Goal: Communication & Community: Answer question/provide support

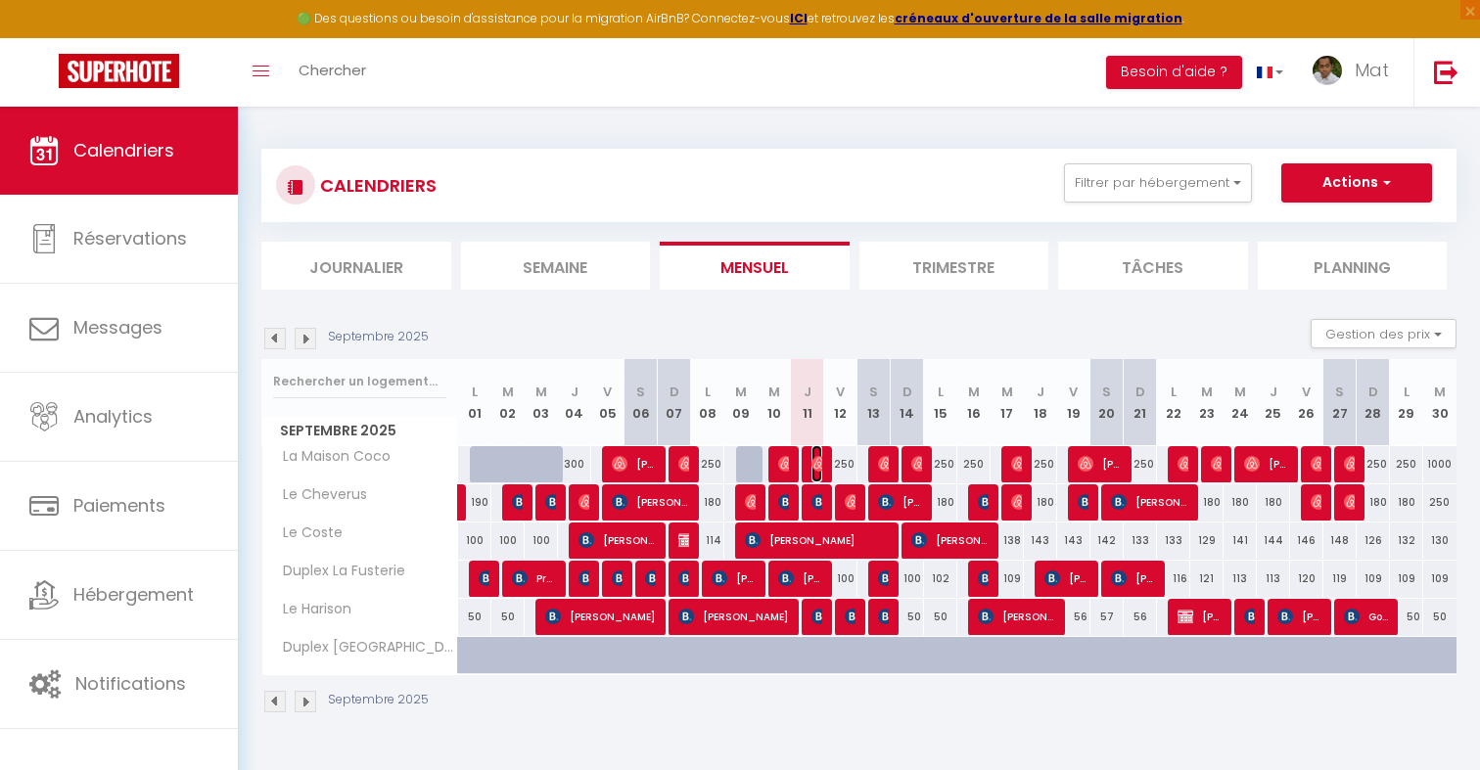
click at [812, 455] on span "[PERSON_NAME]/[PERSON_NAME]" at bounding box center [816, 463] width 11 height 37
select select "OK"
select select "0"
select select "1"
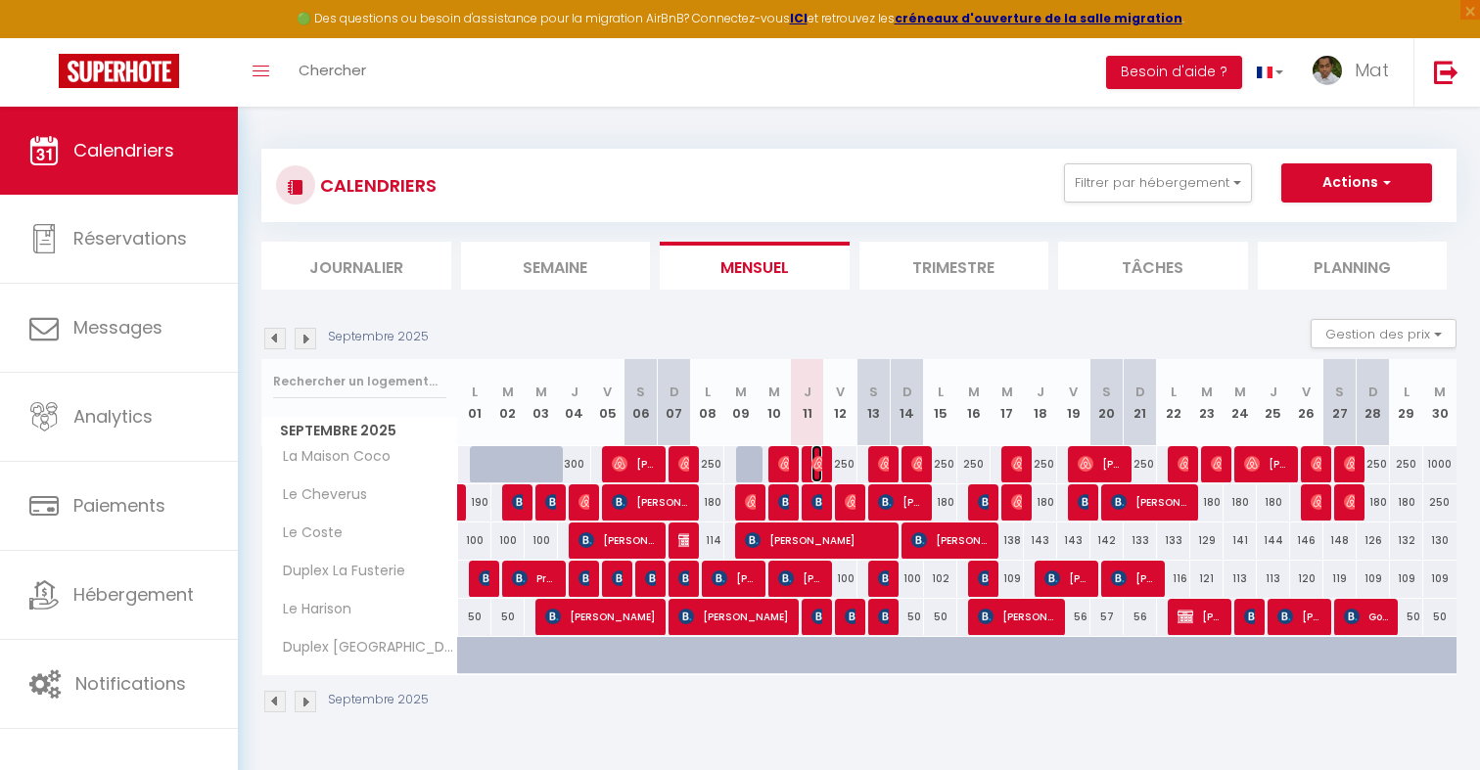
select select "1"
select select
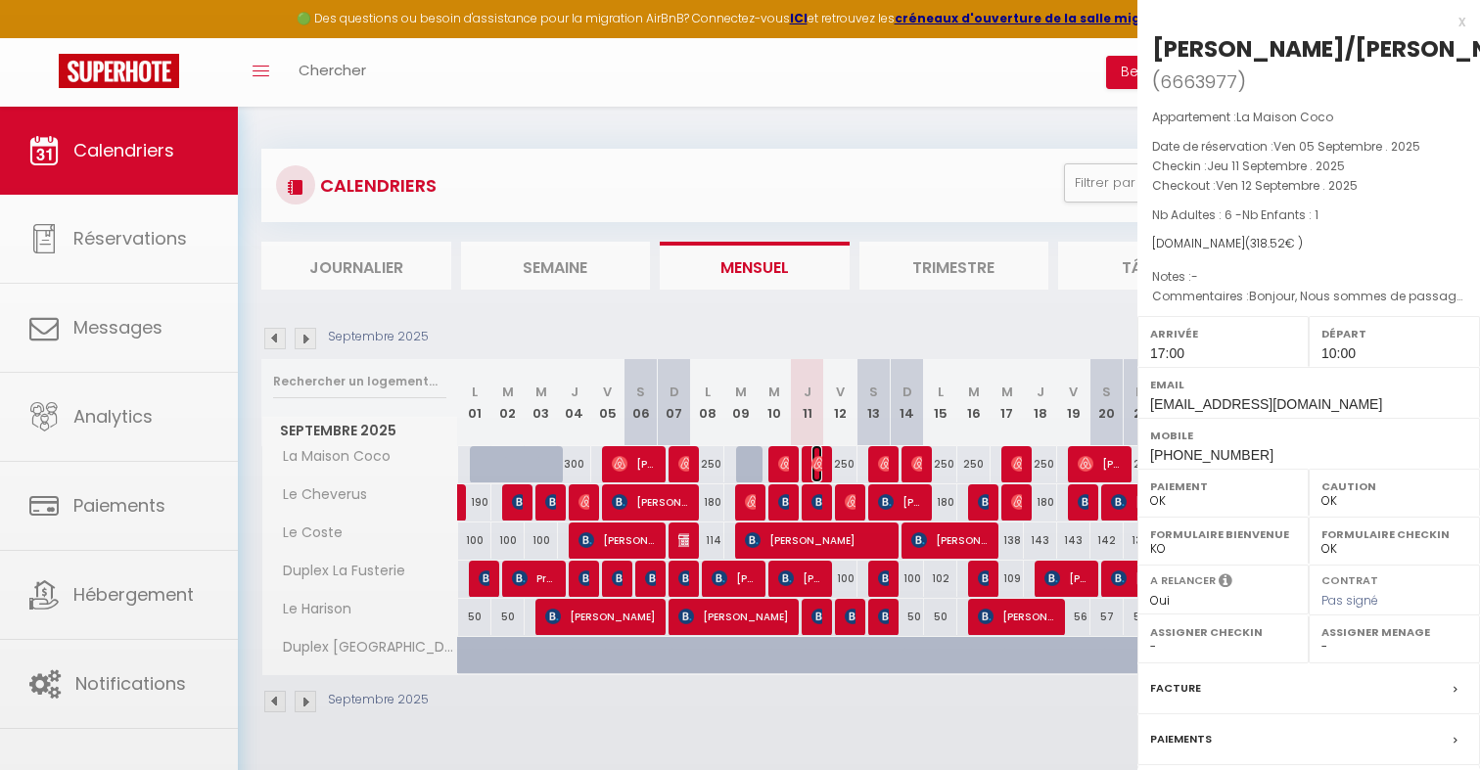
select select "32380"
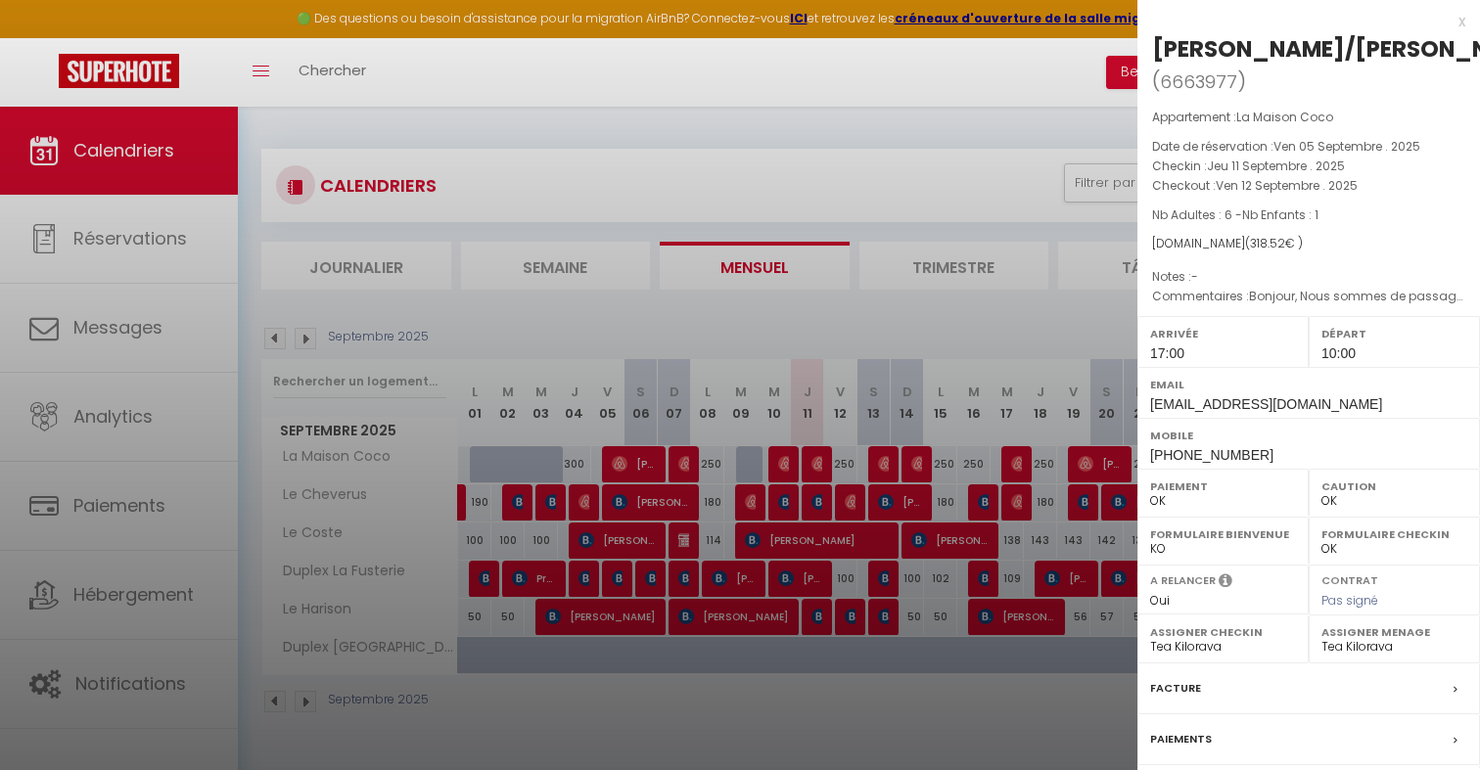
click at [812, 455] on div at bounding box center [740, 385] width 1480 height 770
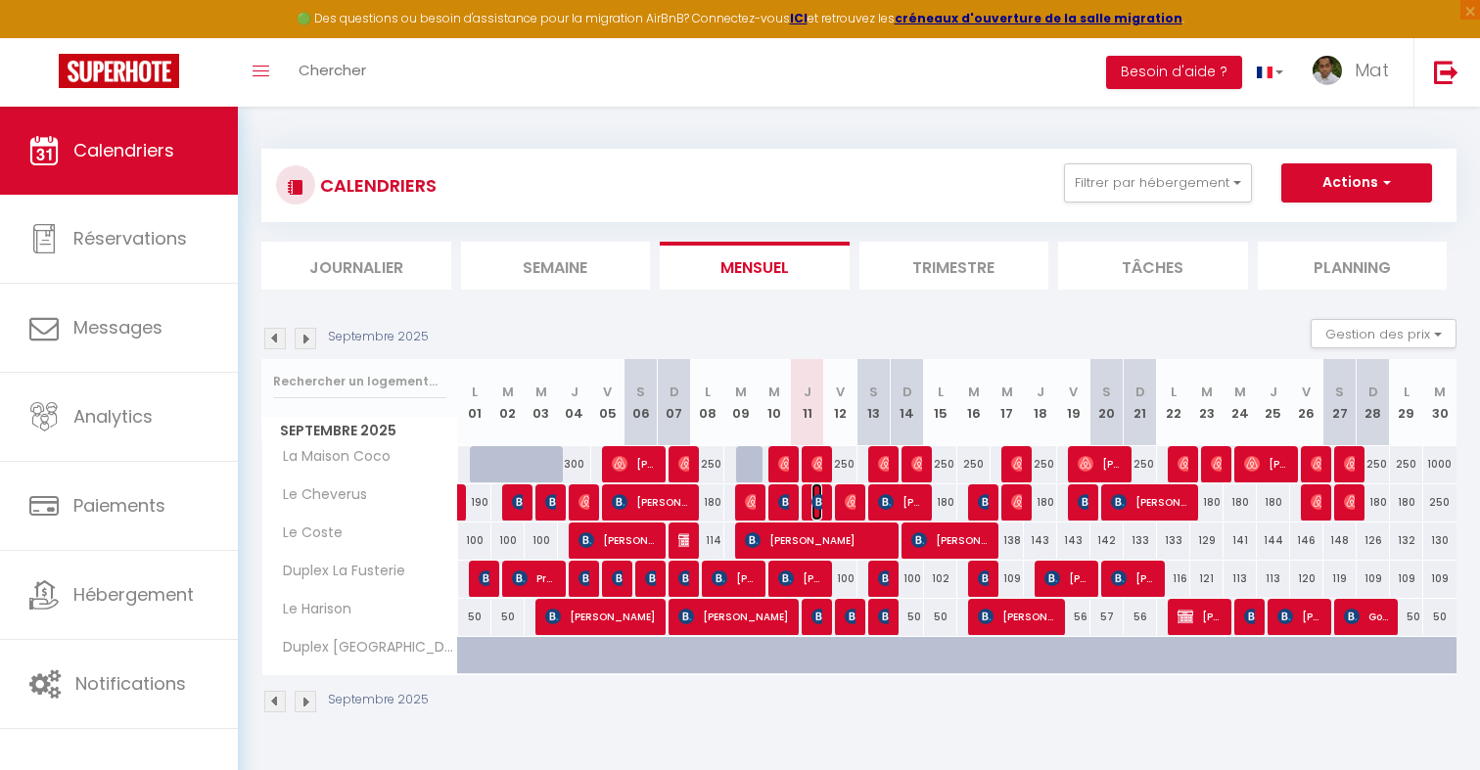
click at [815, 502] on img at bounding box center [819, 502] width 16 height 16
select select
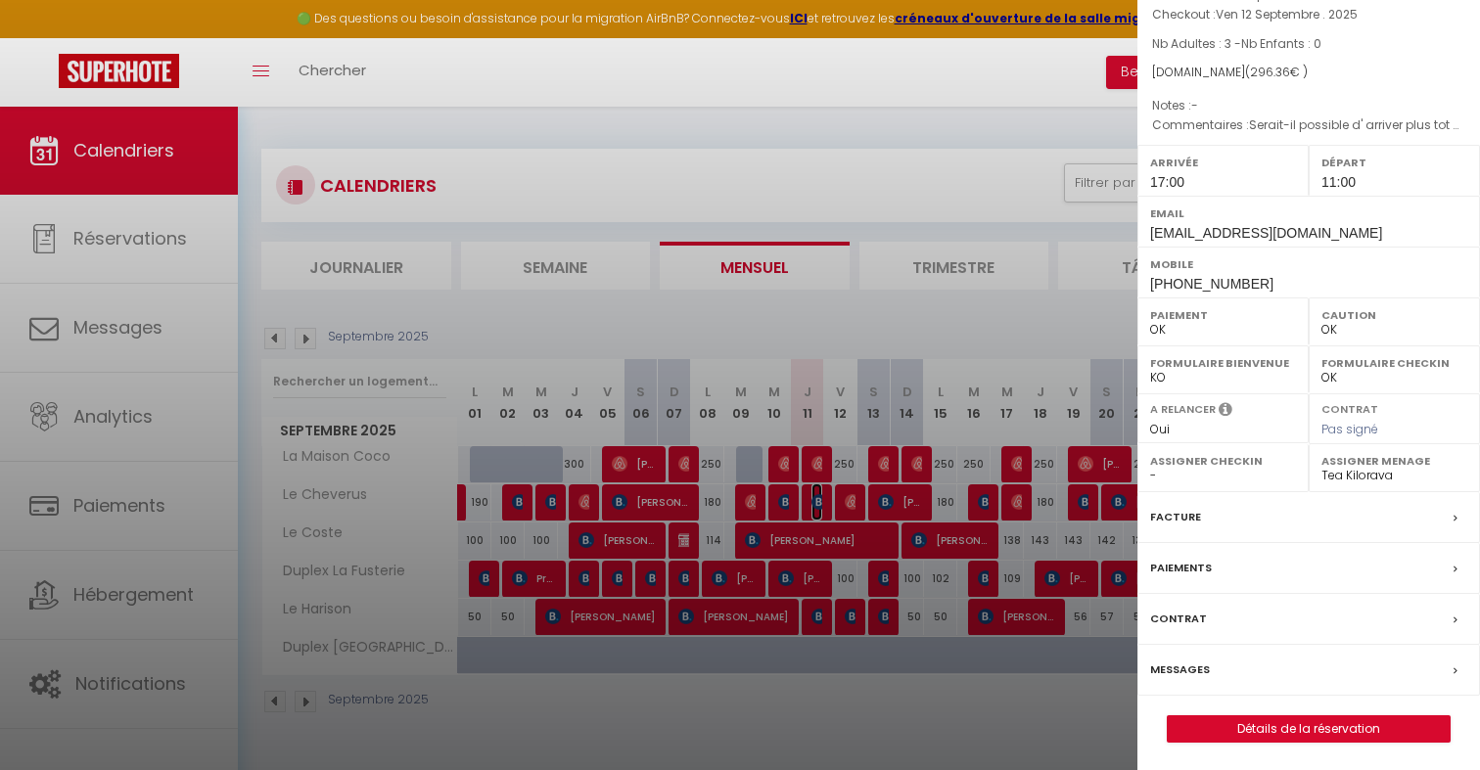
scroll to position [142, 0]
click at [1193, 672] on label "Messages" at bounding box center [1180, 668] width 60 height 21
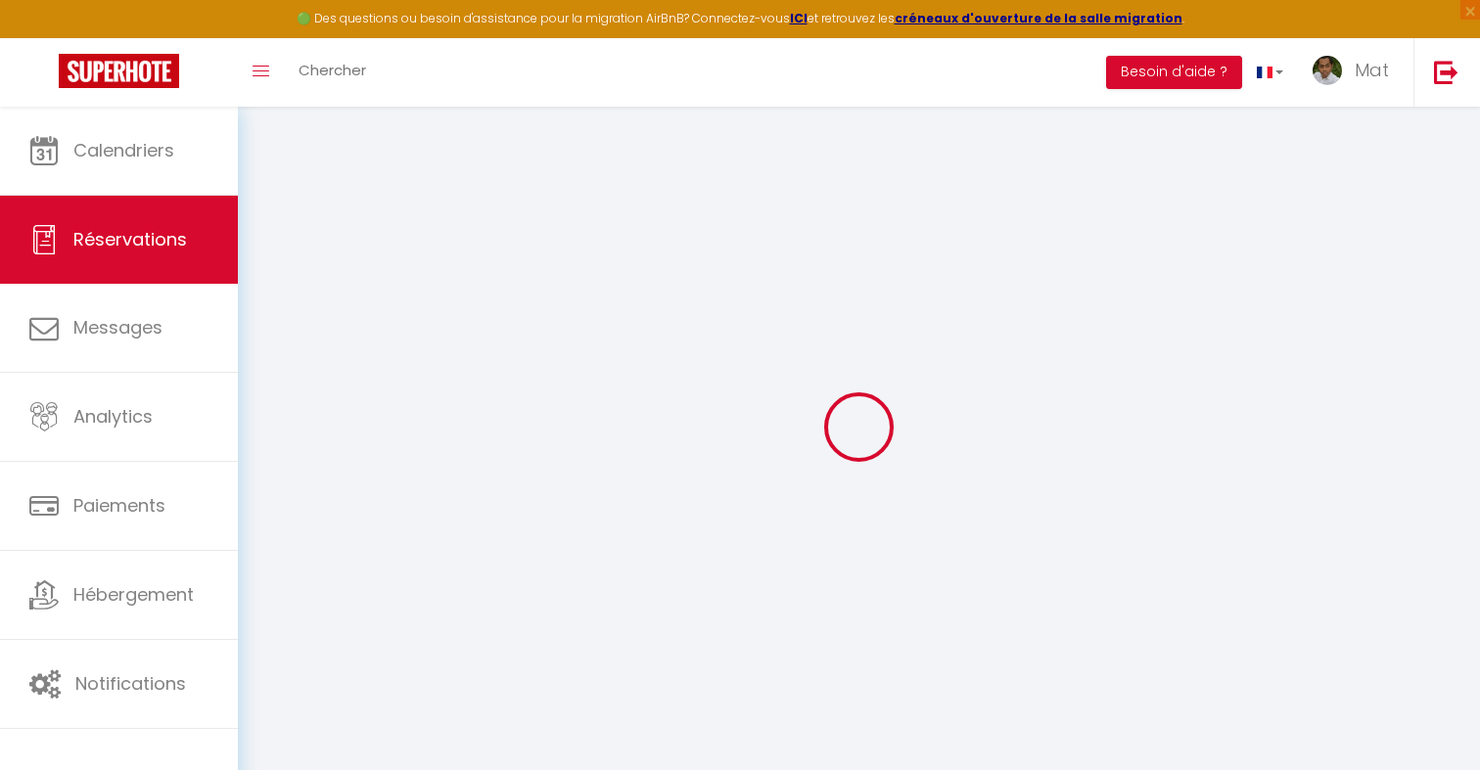
select select
checkbox input "false"
select select
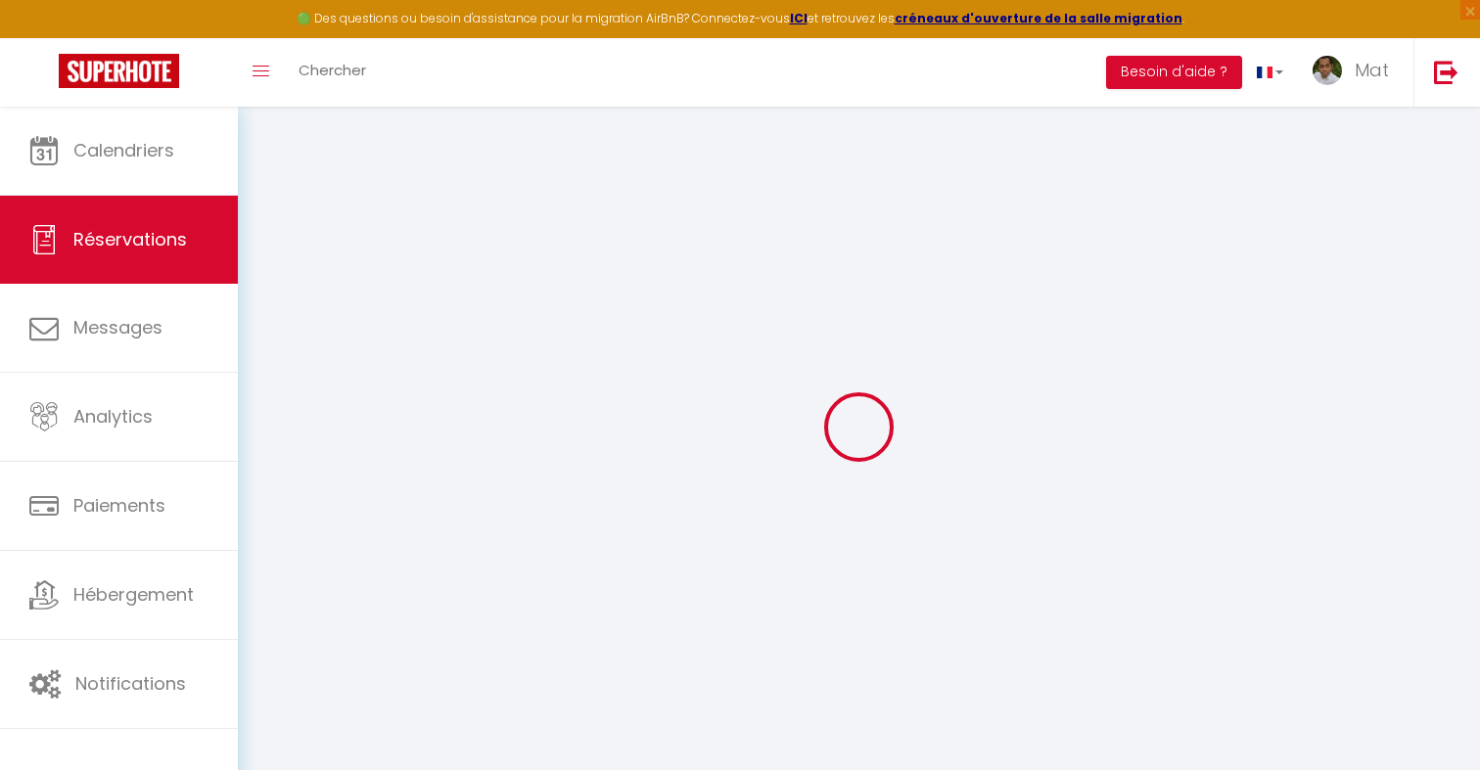
checkbox input "false"
type textarea "Serait-il possible d' arriver plus tot qu' a 15 heures? On arrive vers midi ave…"
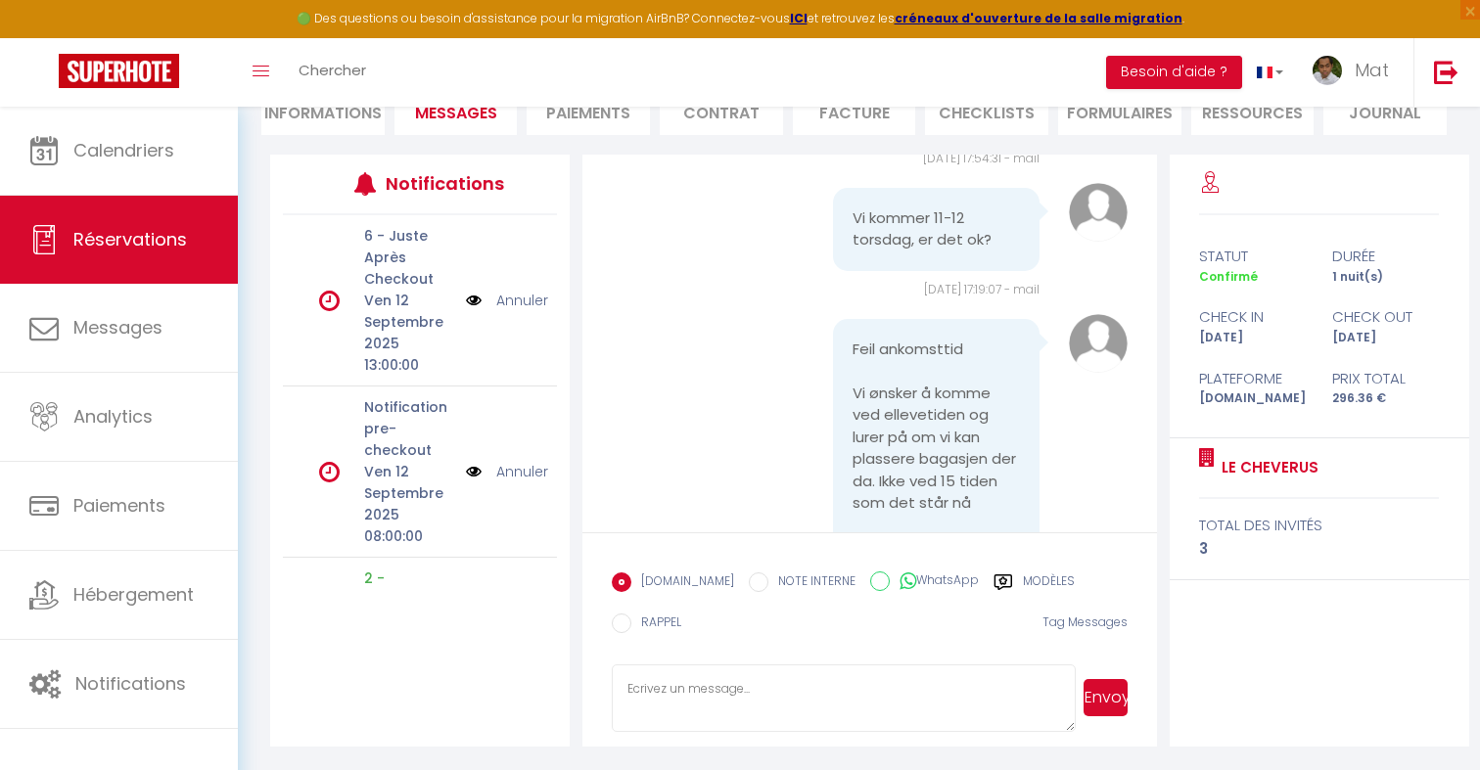
scroll to position [6222, 0]
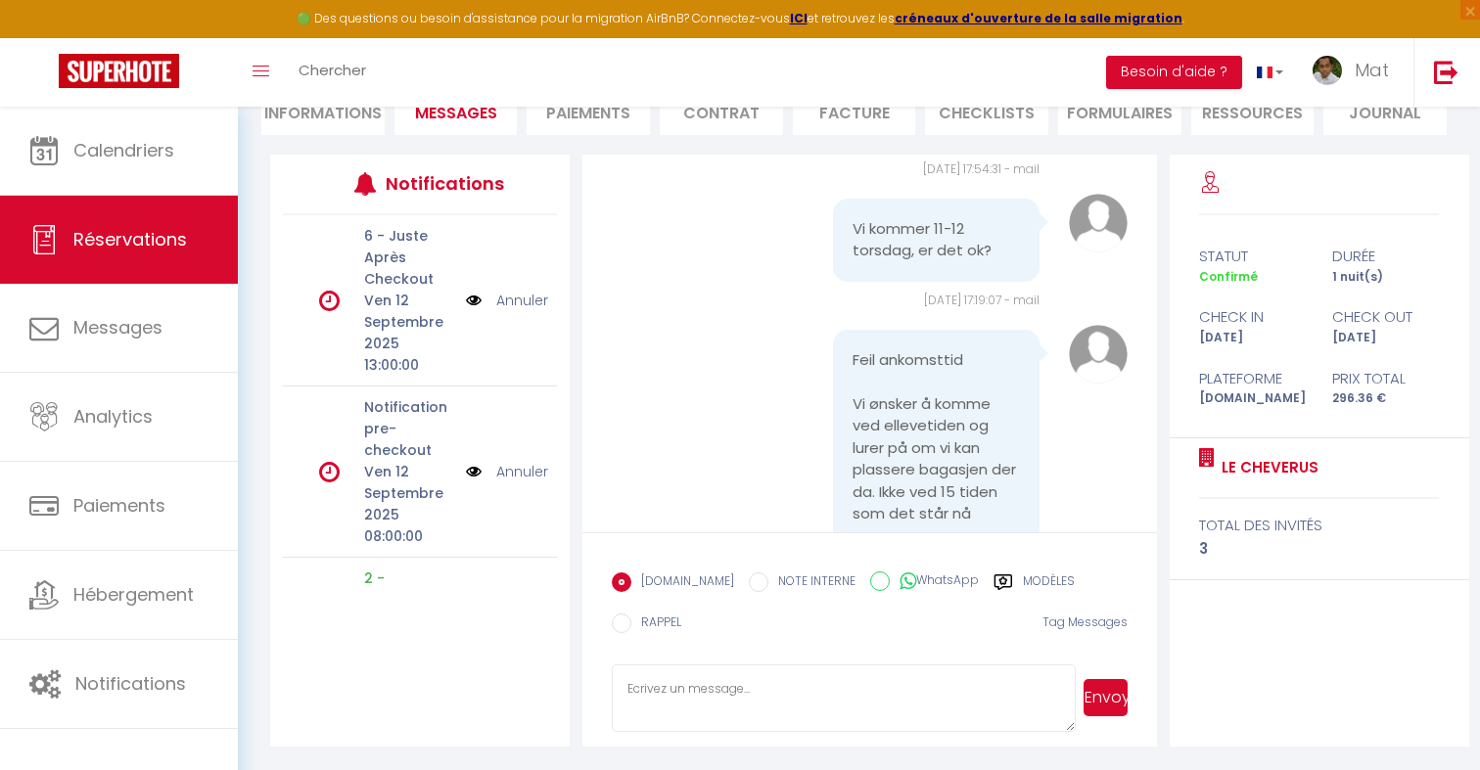
click at [872, 701] on textarea at bounding box center [844, 699] width 464 height 69
type textarea "for the keybox code 119944 then key icon"
drag, startPoint x: 1105, startPoint y: 700, endPoint x: 861, endPoint y: 577, distance: 273.2
click at [861, 577] on form "[DOMAIN_NAME] NOTE INTERNE WhatsApp Modèles 11 « ‹ » › [DATE] [PHONE_NUMBER] Di…" at bounding box center [869, 640] width 574 height 215
click at [870, 576] on input "WhatsApp" at bounding box center [880, 582] width 20 height 20
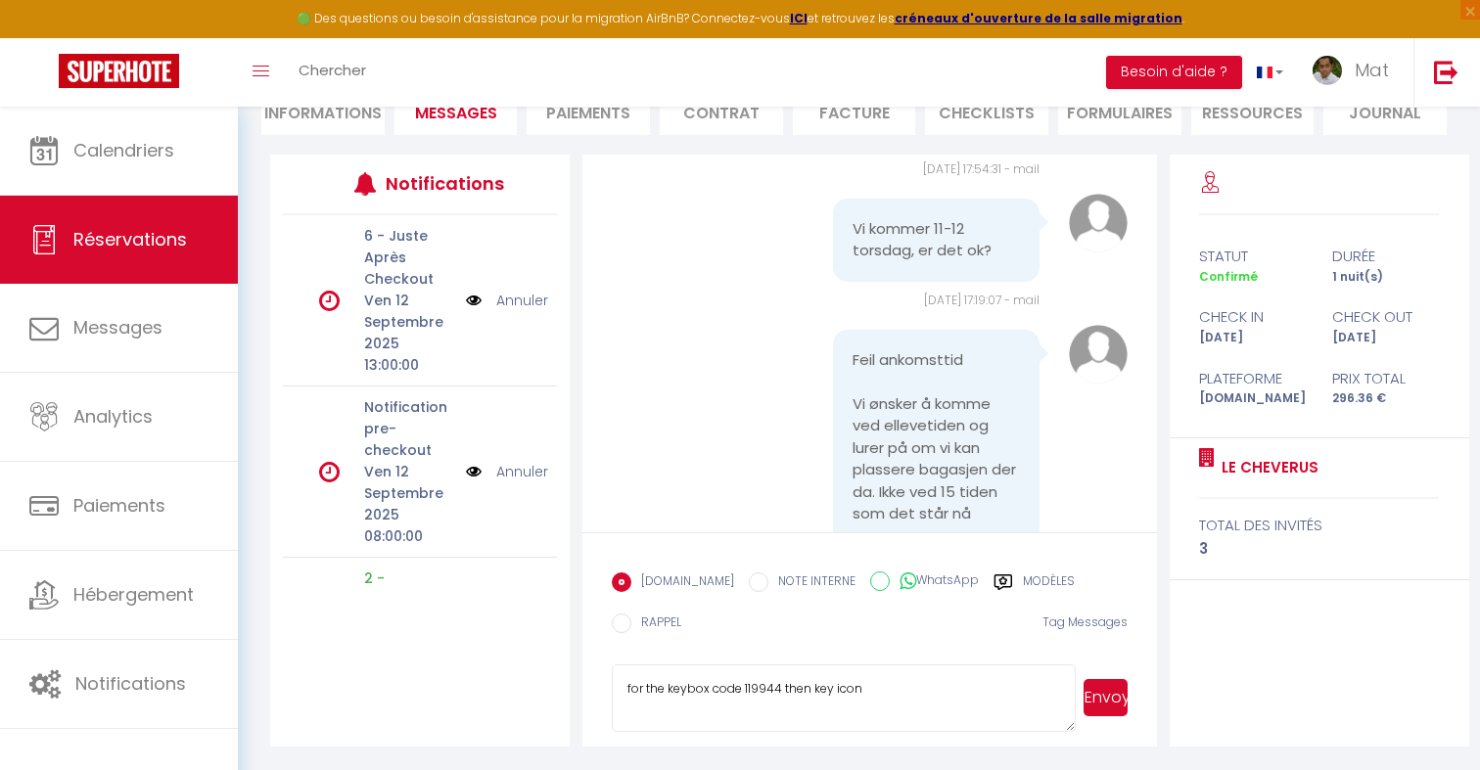
radio input "true"
radio input "false"
click at [1102, 687] on button "Envoyer" at bounding box center [1106, 697] width 44 height 37
click at [676, 585] on label "[DOMAIN_NAME]" at bounding box center [682, 584] width 103 height 22
click at [631, 585] on input "EMAIL" at bounding box center [622, 583] width 20 height 20
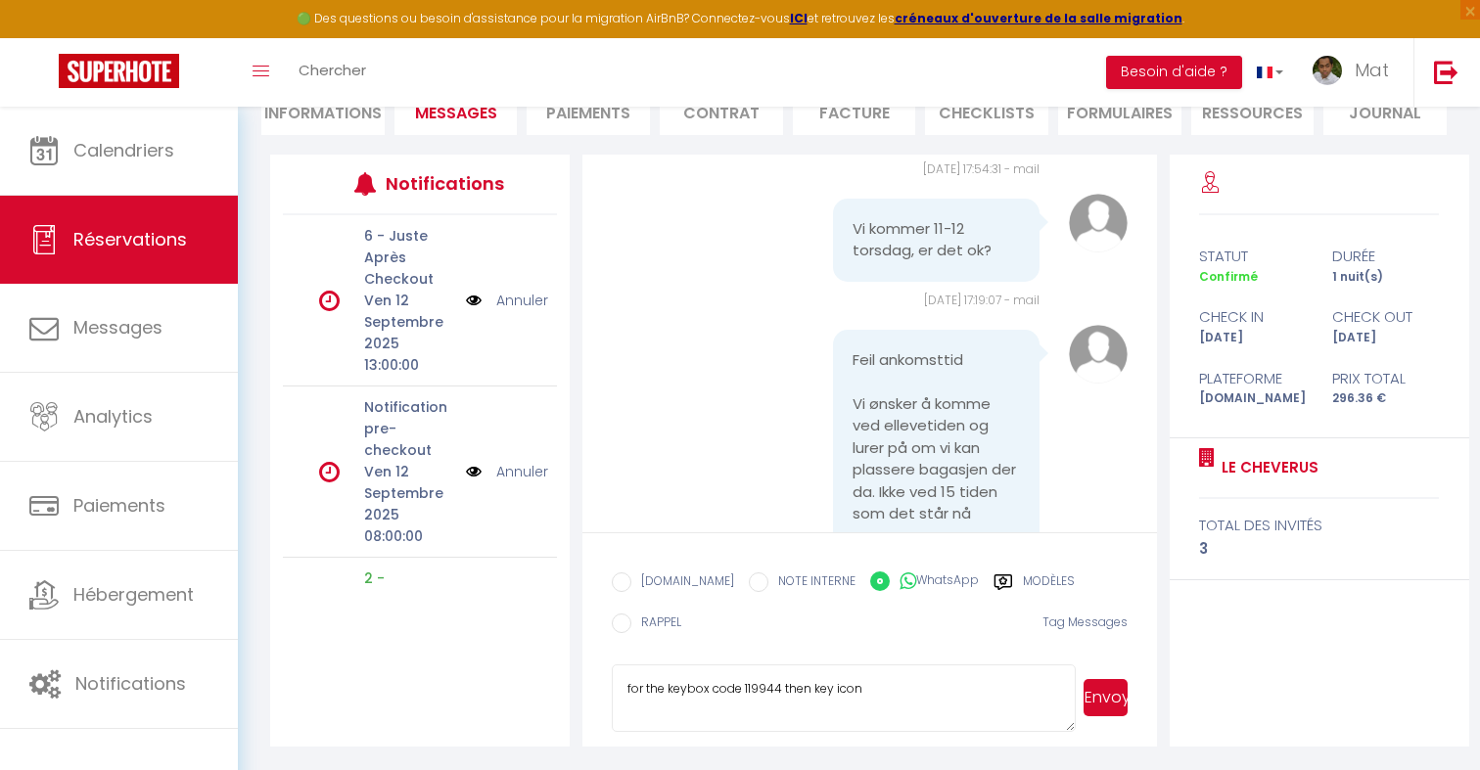
radio input "true"
radio input "false"
click at [1107, 705] on button "Envoyer" at bounding box center [1106, 697] width 44 height 37
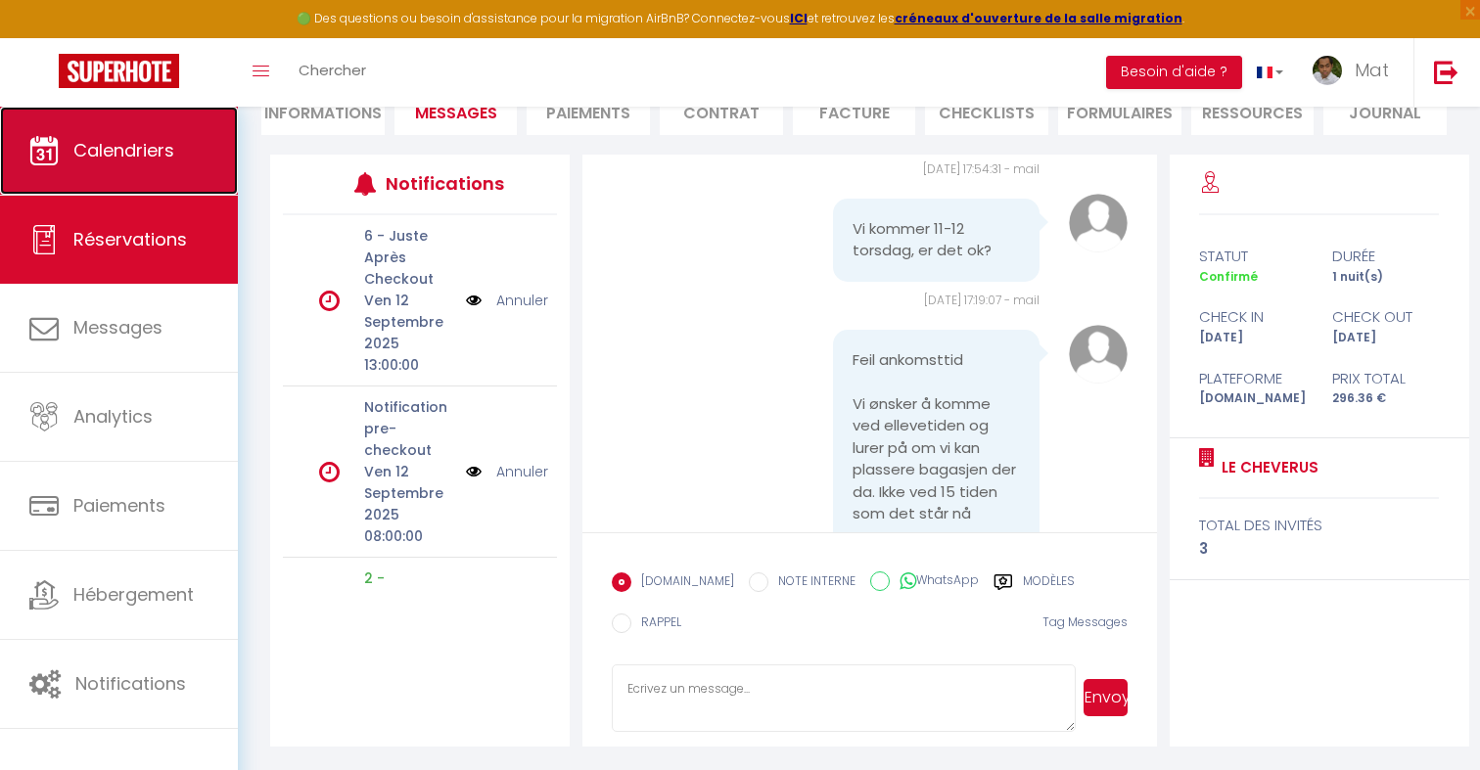
click at [199, 144] on link "Calendriers" at bounding box center [119, 151] width 238 height 88
